Goal: Navigation & Orientation: Find specific page/section

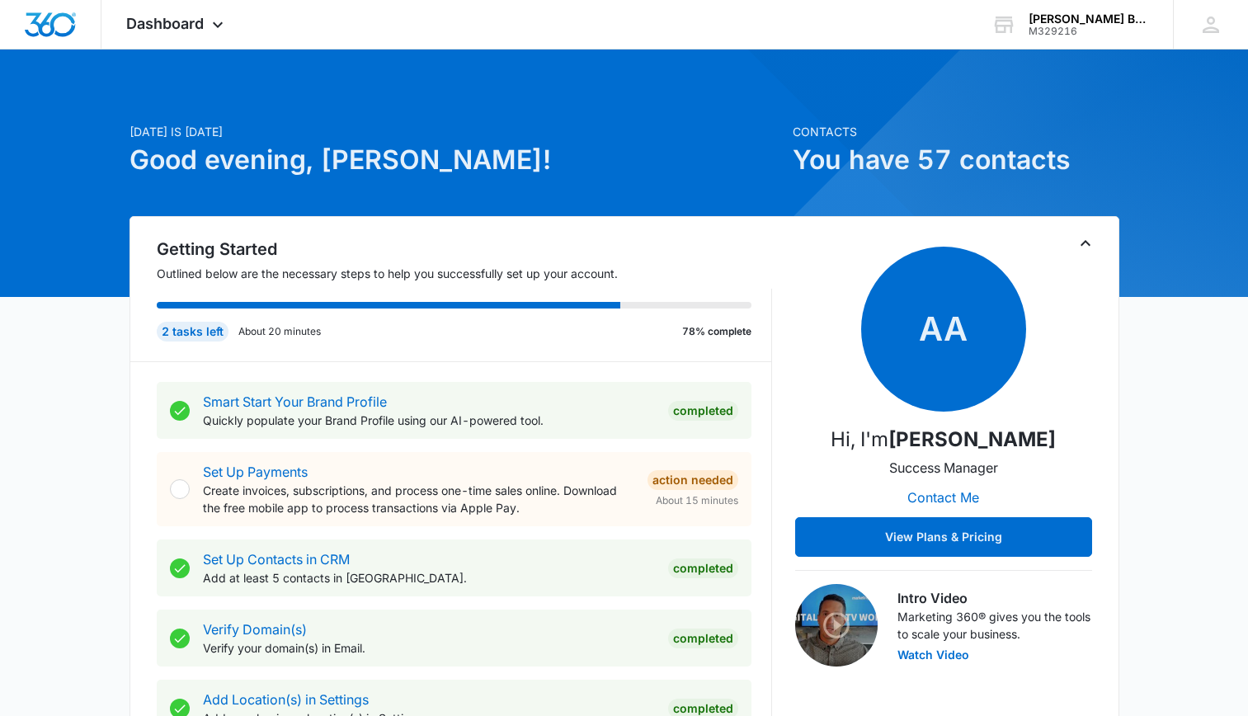
click at [1086, 240] on icon "Toggle Collapse" at bounding box center [1086, 243] width 20 height 20
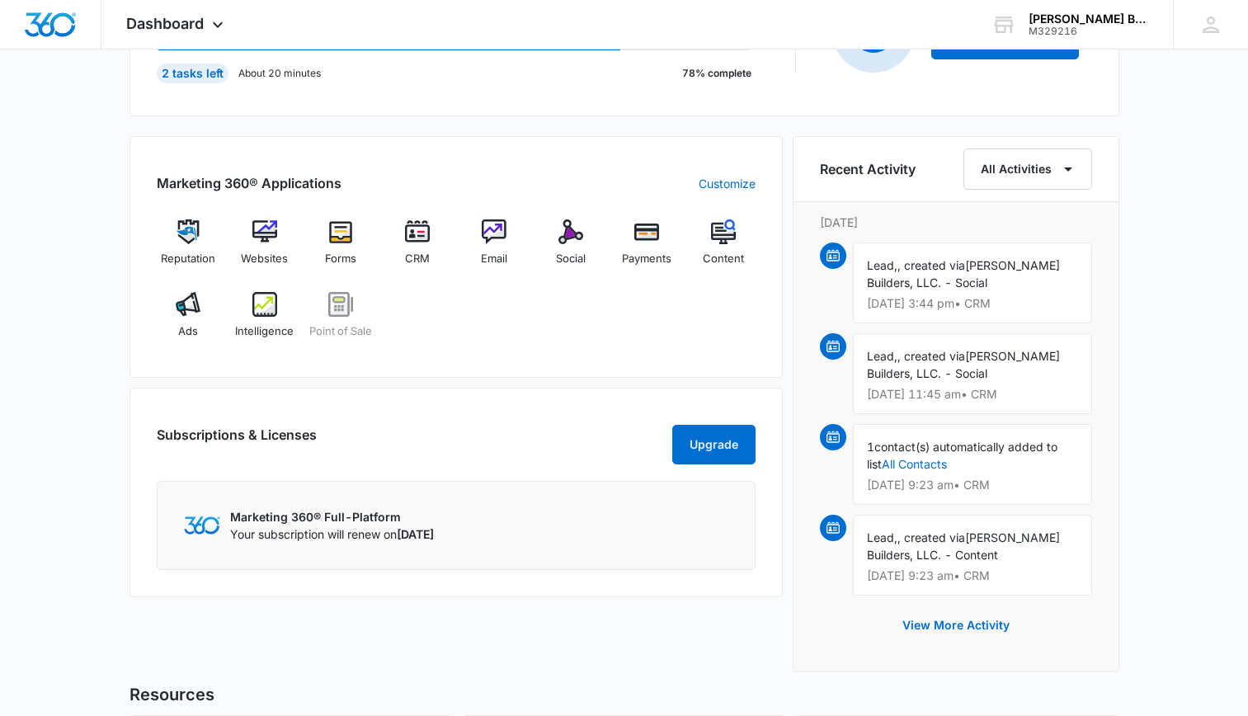
scroll to position [267, 0]
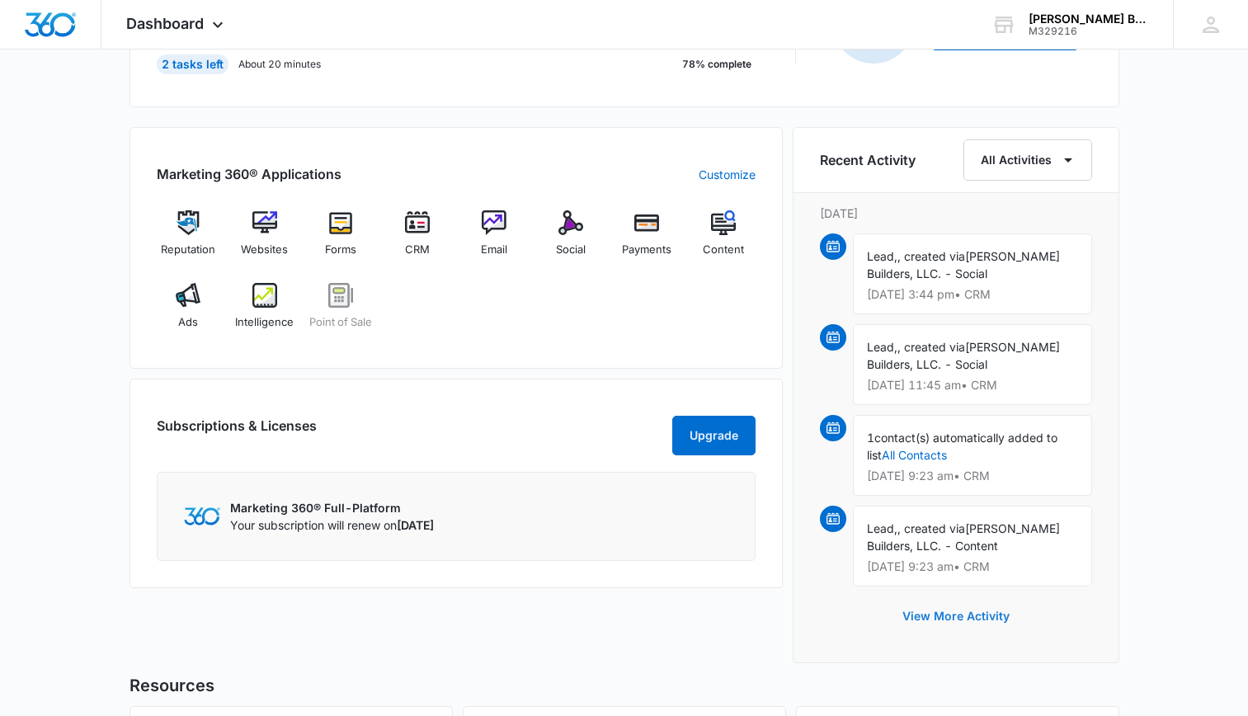
click at [940, 622] on button "View More Activity" at bounding box center [956, 616] width 140 height 40
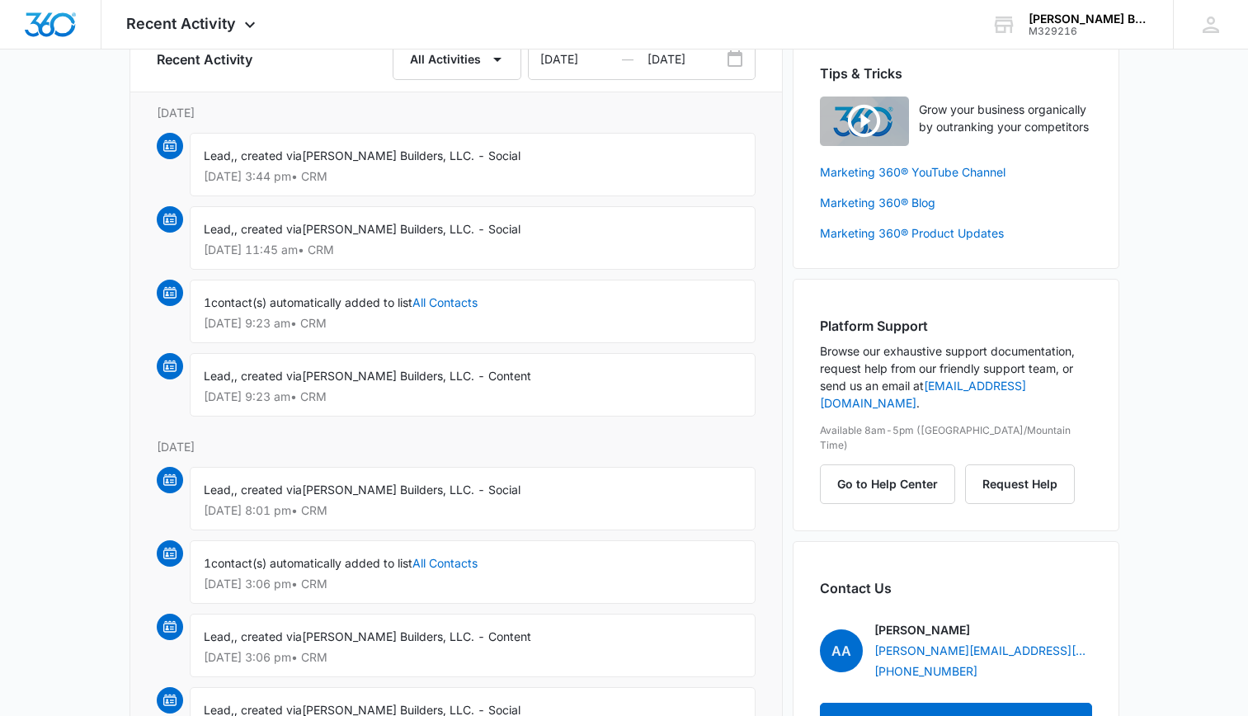
scroll to position [103, 0]
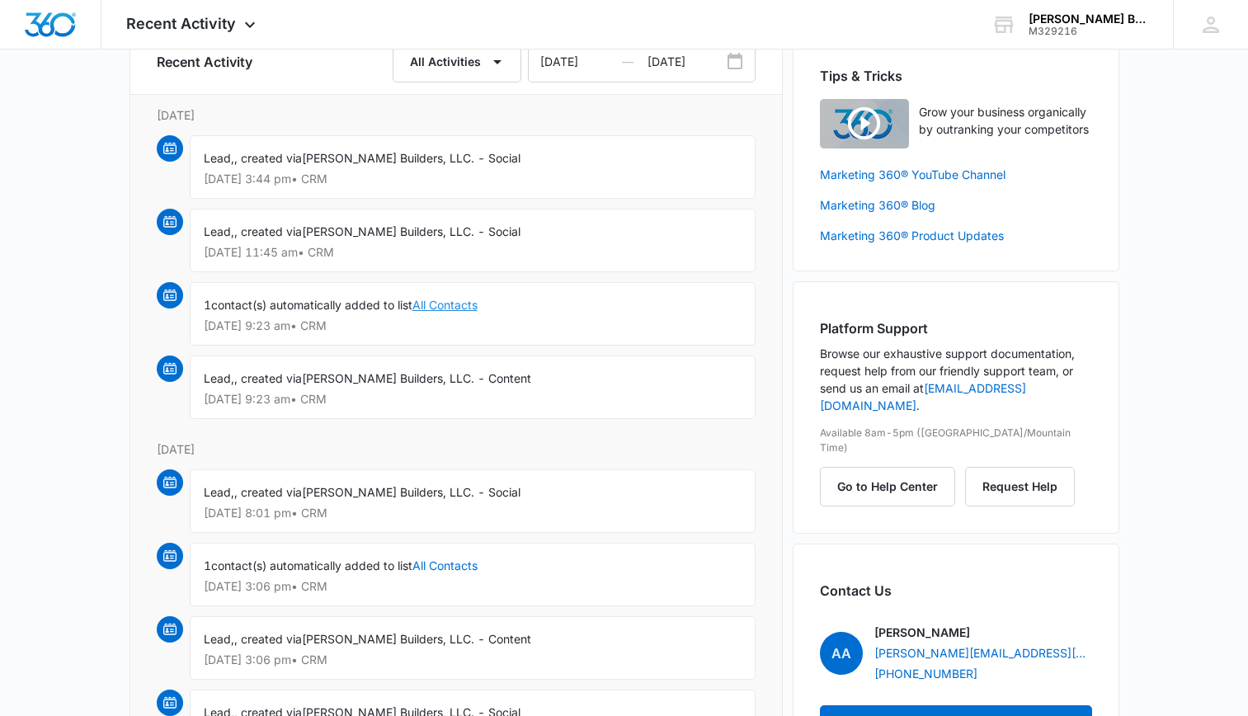
click at [455, 310] on link "All Contacts" at bounding box center [444, 305] width 65 height 14
